Goal: Task Accomplishment & Management: Manage account settings

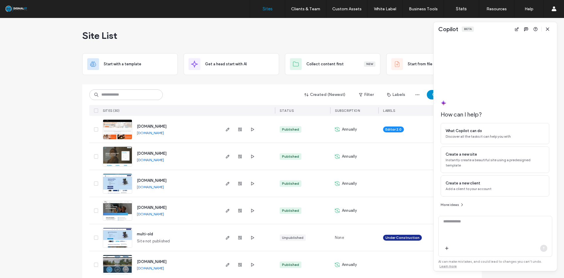
click at [547, 28] on use "button" at bounding box center [547, 29] width 3 height 3
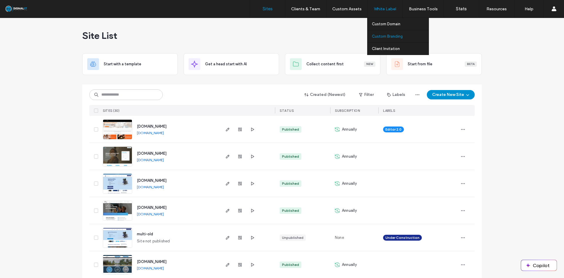
click at [383, 34] on link "Custom Branding" at bounding box center [400, 36] width 57 height 12
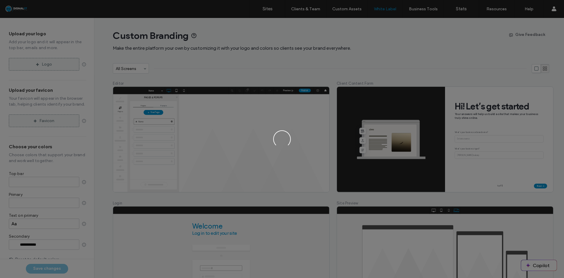
type input "*******"
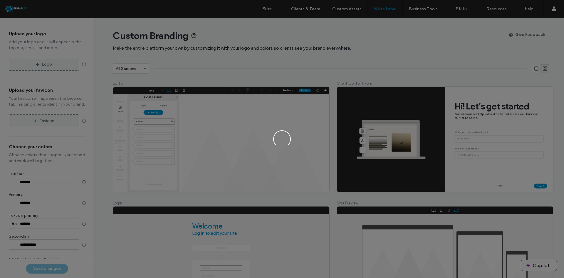
type input "*******"
